Goal: Navigation & Orientation: Find specific page/section

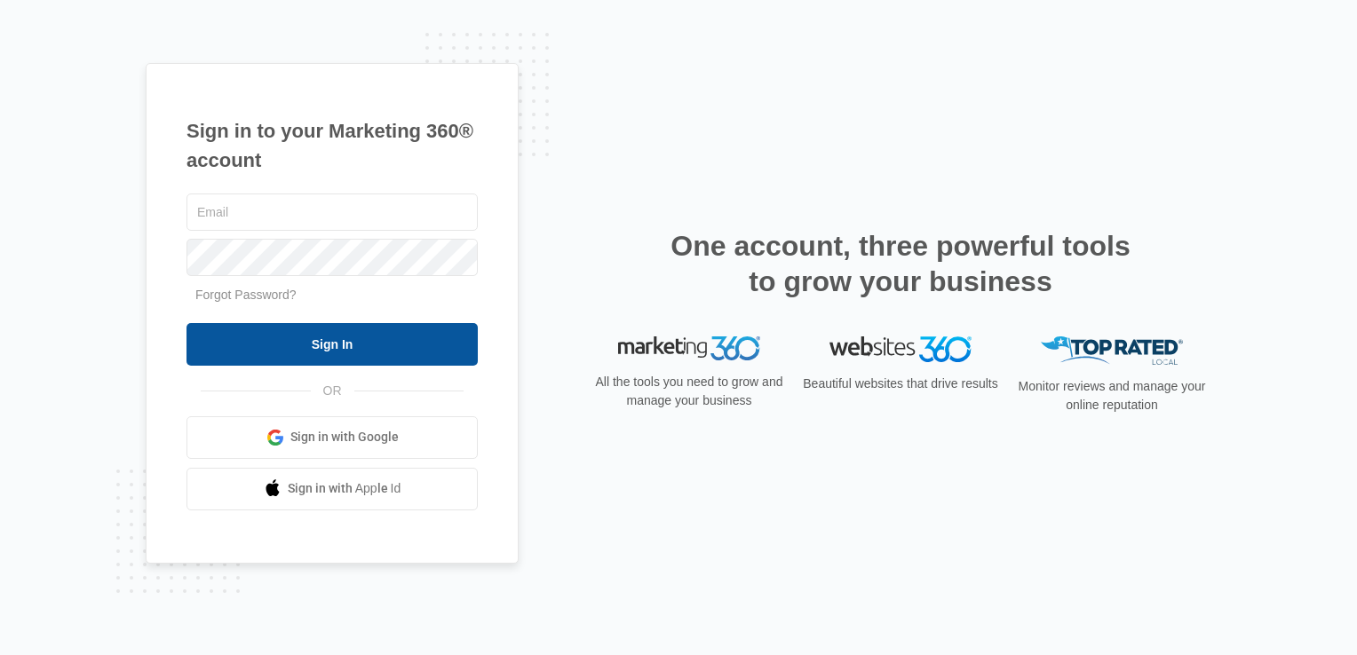
type input "[EMAIL_ADDRESS][DOMAIN_NAME]"
click at [414, 340] on input "Sign In" at bounding box center [332, 344] width 291 height 43
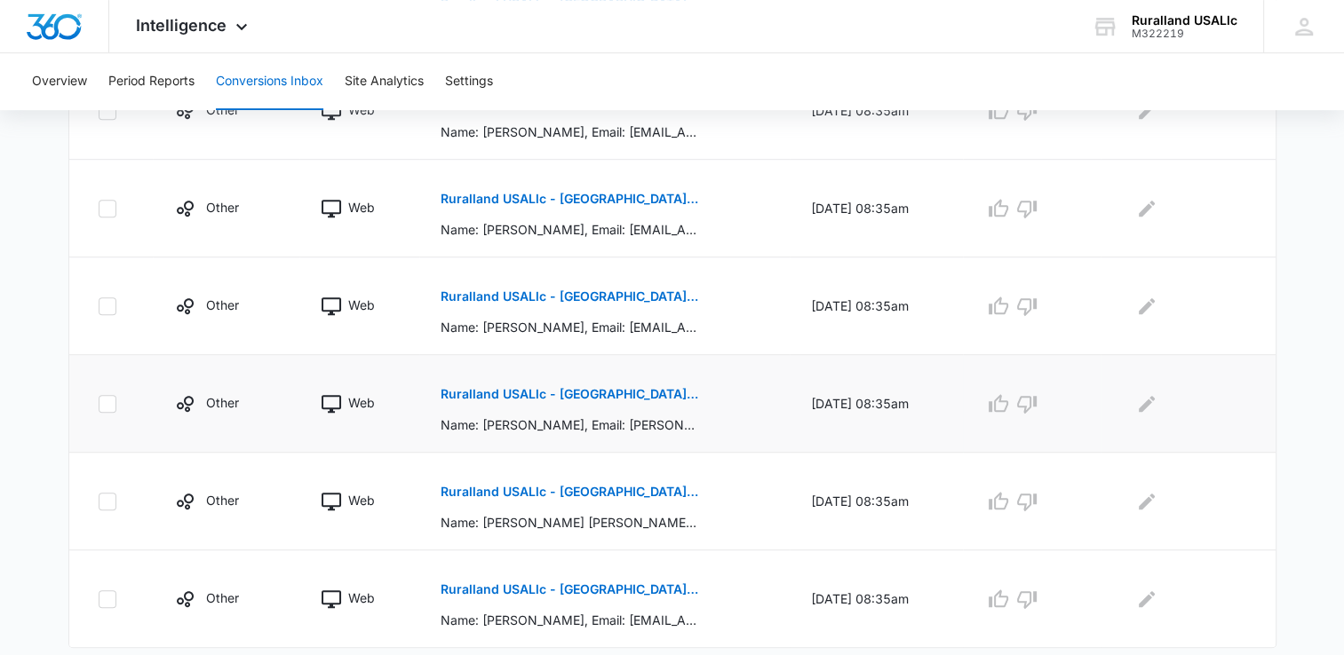
scroll to position [933, 0]
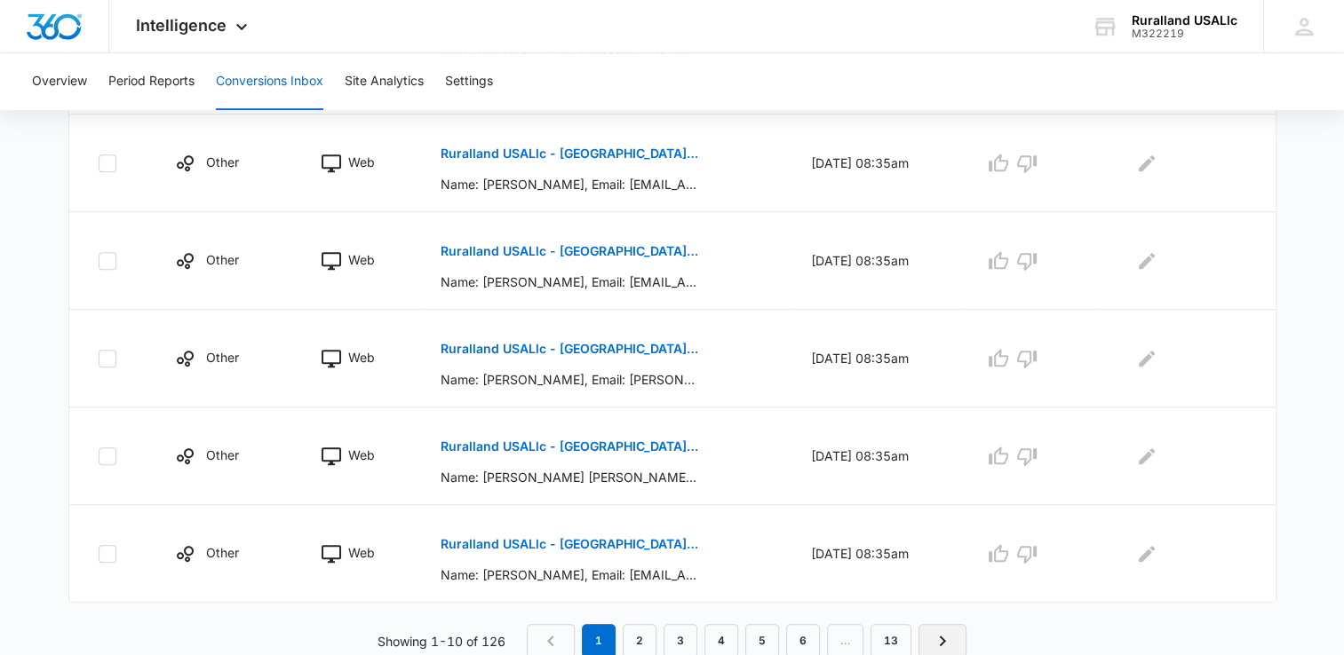
click at [935, 634] on icon "Next Page" at bounding box center [942, 641] width 21 height 21
click at [692, 631] on link "3" at bounding box center [685, 641] width 34 height 34
click at [731, 638] on link "4" at bounding box center [726, 641] width 34 height 34
click at [767, 638] on link "5" at bounding box center [767, 641] width 34 height 34
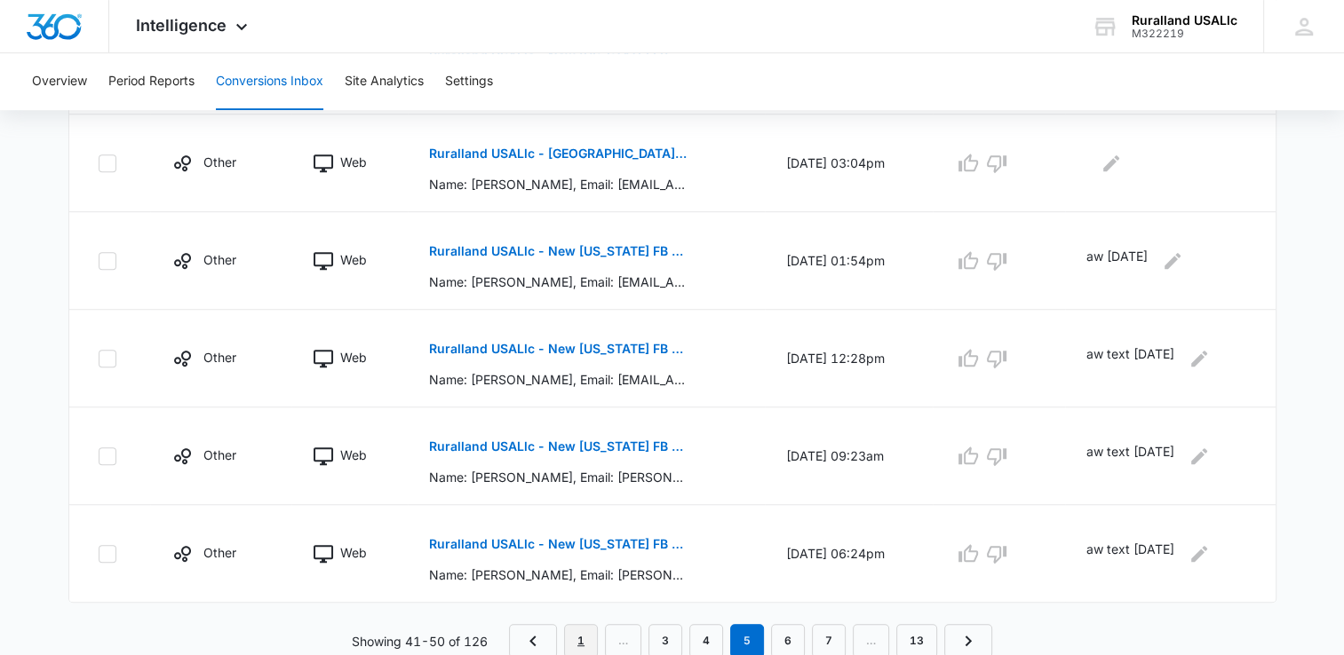
click at [581, 635] on link "1" at bounding box center [581, 641] width 34 height 34
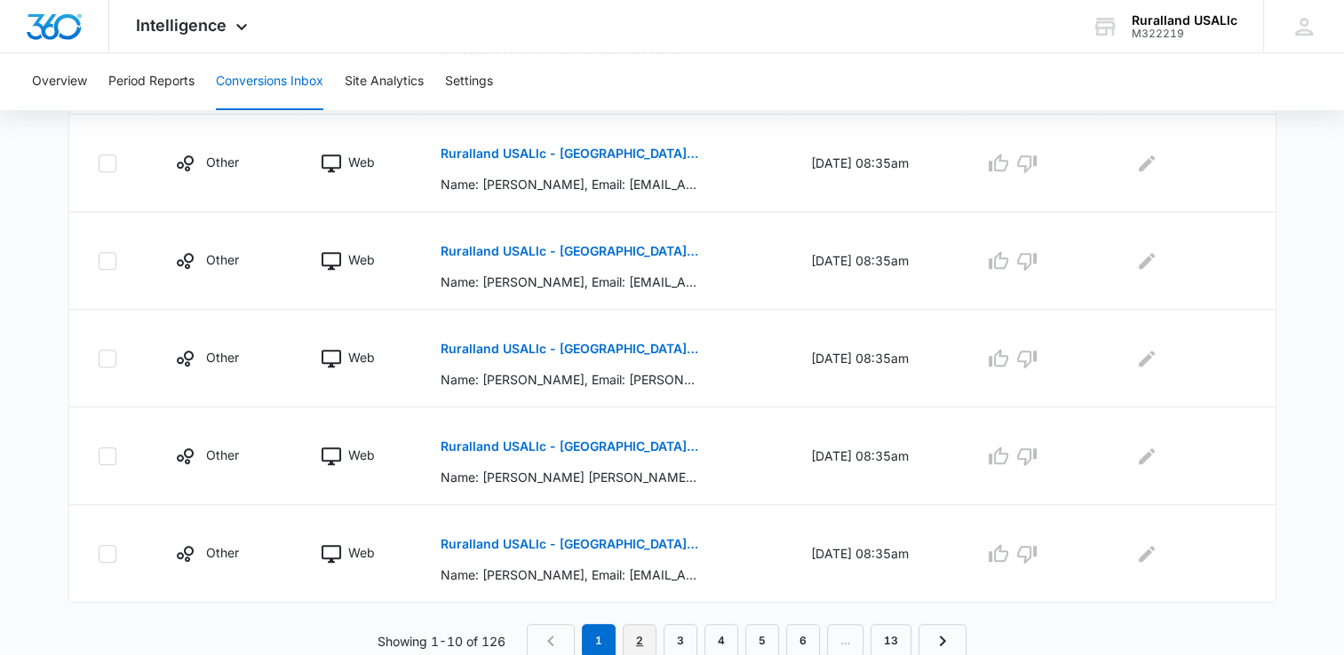
click at [639, 633] on link "2" at bounding box center [640, 641] width 34 height 34
click at [687, 638] on link "3" at bounding box center [685, 641] width 34 height 34
click at [727, 641] on link "4" at bounding box center [726, 641] width 34 height 34
click at [604, 637] on link "1" at bounding box center [603, 641] width 34 height 34
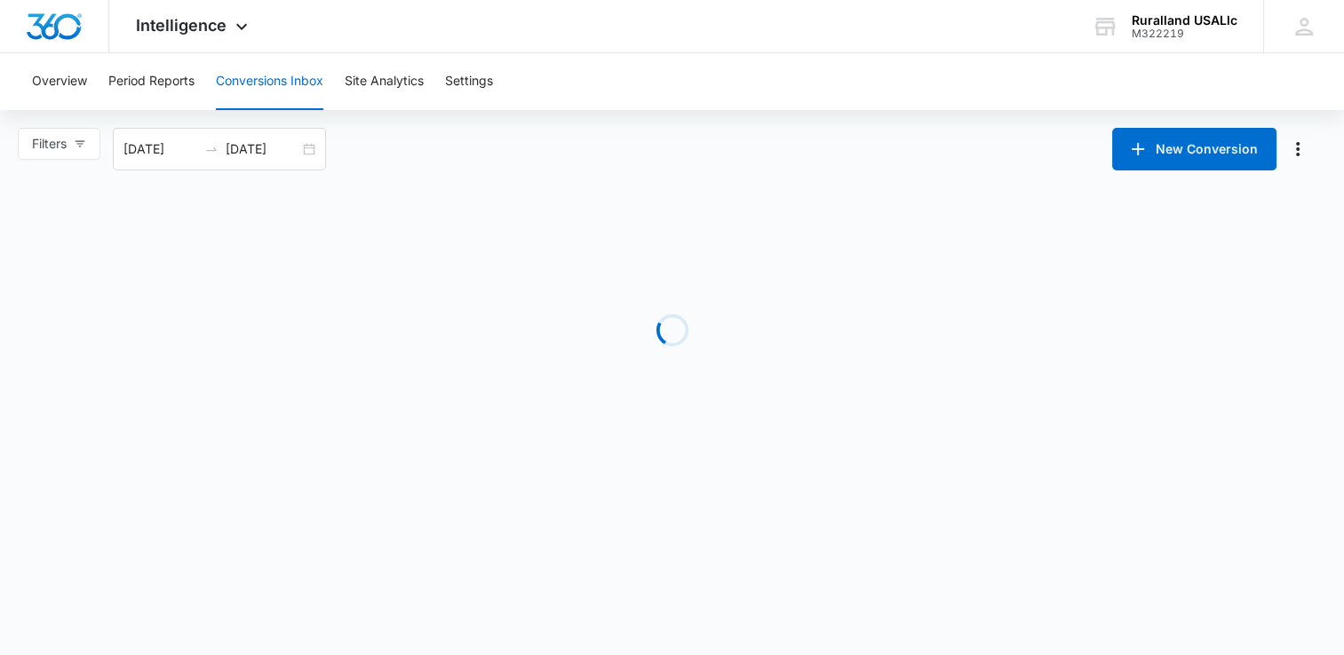
scroll to position [0, 0]
